Goal: Transaction & Acquisition: Purchase product/service

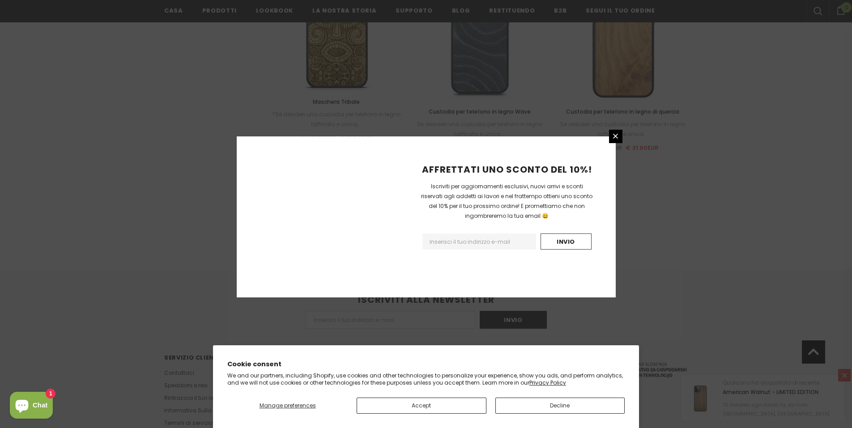
scroll to position [986, 0]
